Goal: Find specific page/section: Find specific page/section

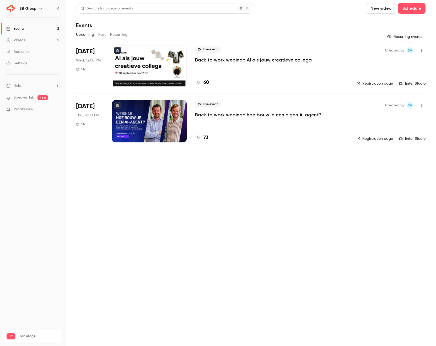
click at [100, 33] on button "Past" at bounding box center [102, 34] width 8 height 8
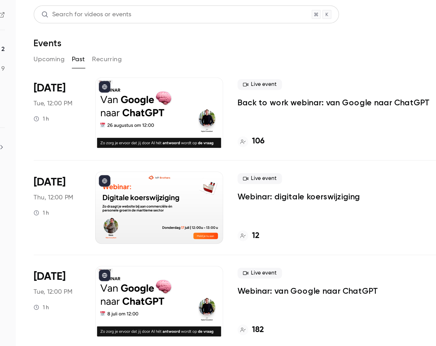
click at [69, 55] on main "Search for videos or events New video Schedule Events Upcoming Past Recurring […" at bounding box center [251, 173] width 371 height 346
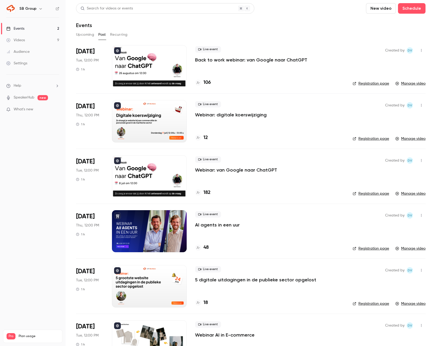
click at [25, 41] on link "Videos 9" at bounding box center [33, 40] width 66 height 12
